Goal: Task Accomplishment & Management: Manage account settings

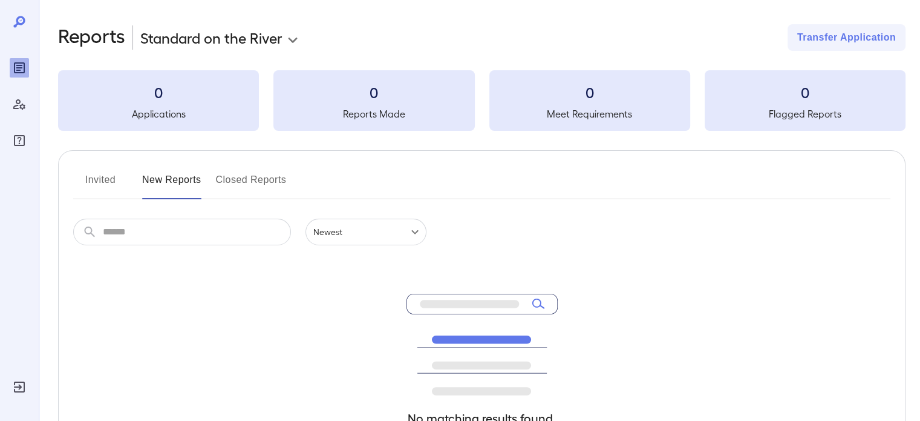
click at [30, 381] on div at bounding box center [19, 210] width 39 height 421
click at [25, 389] on icon "Log Out" at bounding box center [19, 386] width 15 height 15
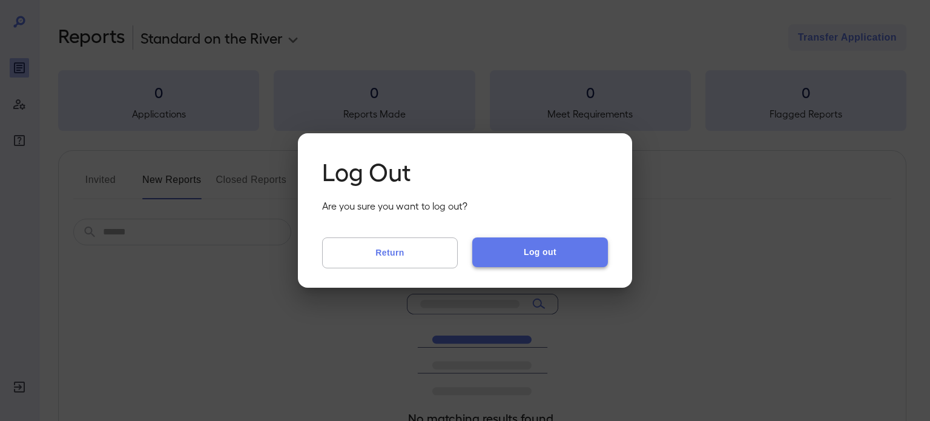
click at [532, 247] on button "Log out" at bounding box center [540, 251] width 136 height 29
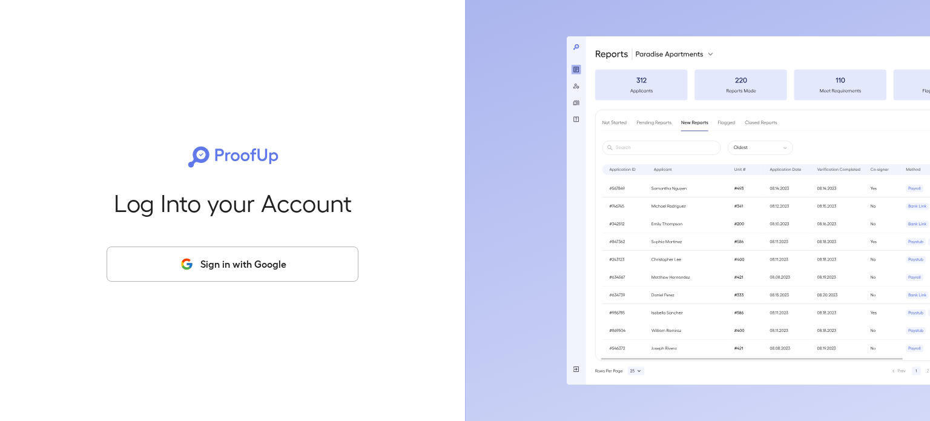
click at [281, 276] on button "Sign in with Google" at bounding box center [233, 263] width 252 height 35
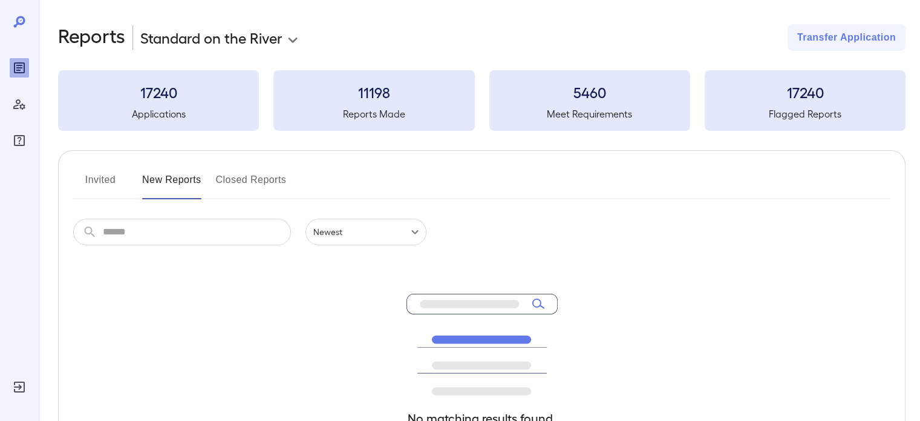
click at [184, 237] on input "text" at bounding box center [197, 231] width 188 height 27
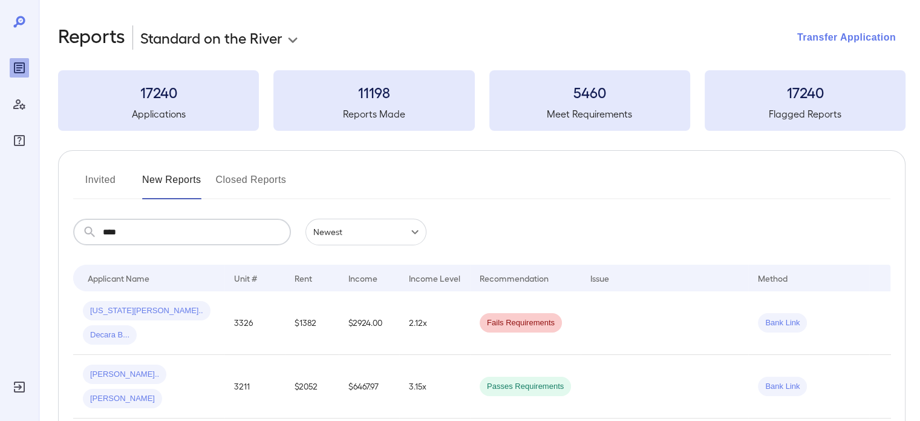
type input "****"
